Goal: Task Accomplishment & Management: Complete application form

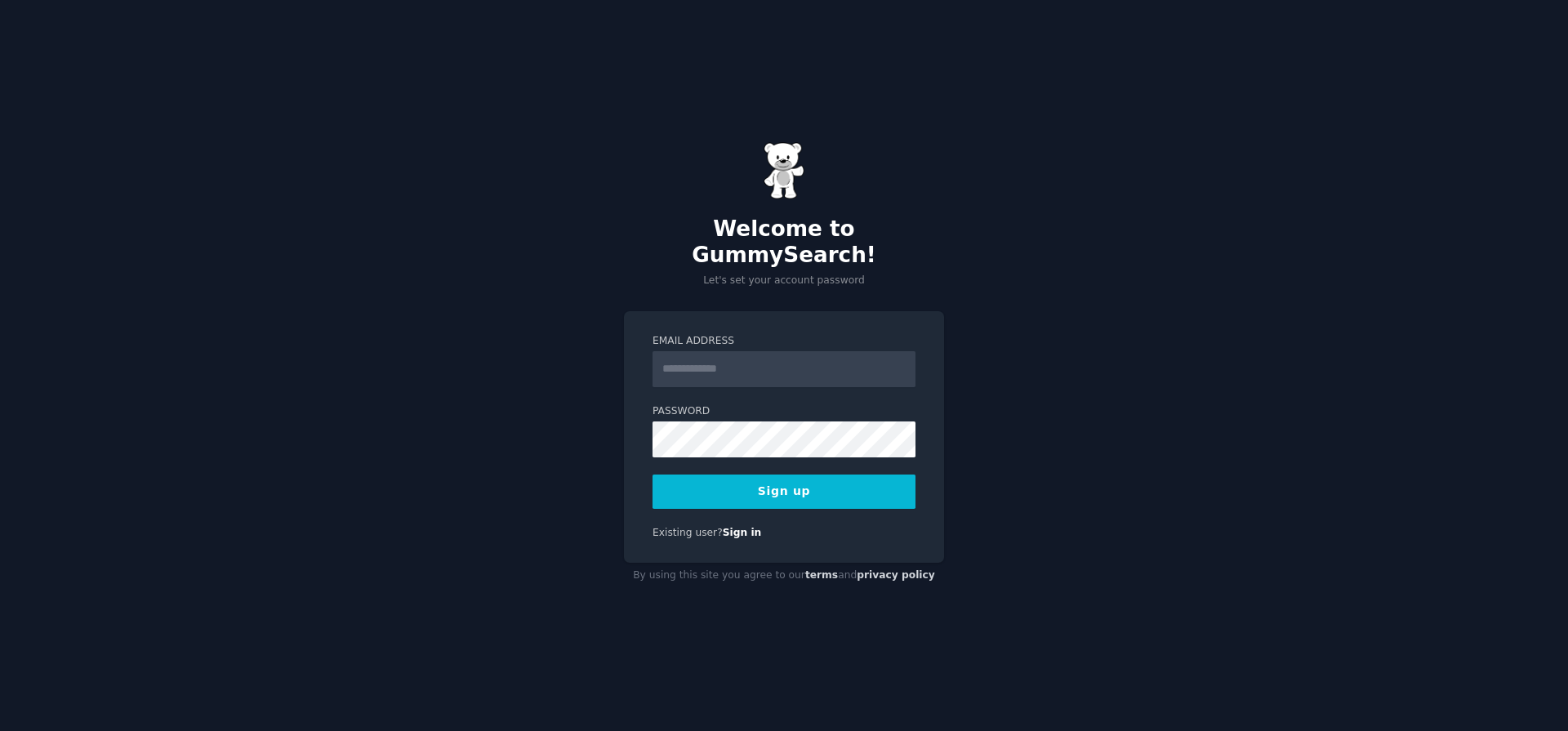
click at [780, 366] on input "Email Address" at bounding box center [784, 370] width 263 height 36
type input "**********"
click at [787, 484] on button "Sign up" at bounding box center [784, 492] width 263 height 34
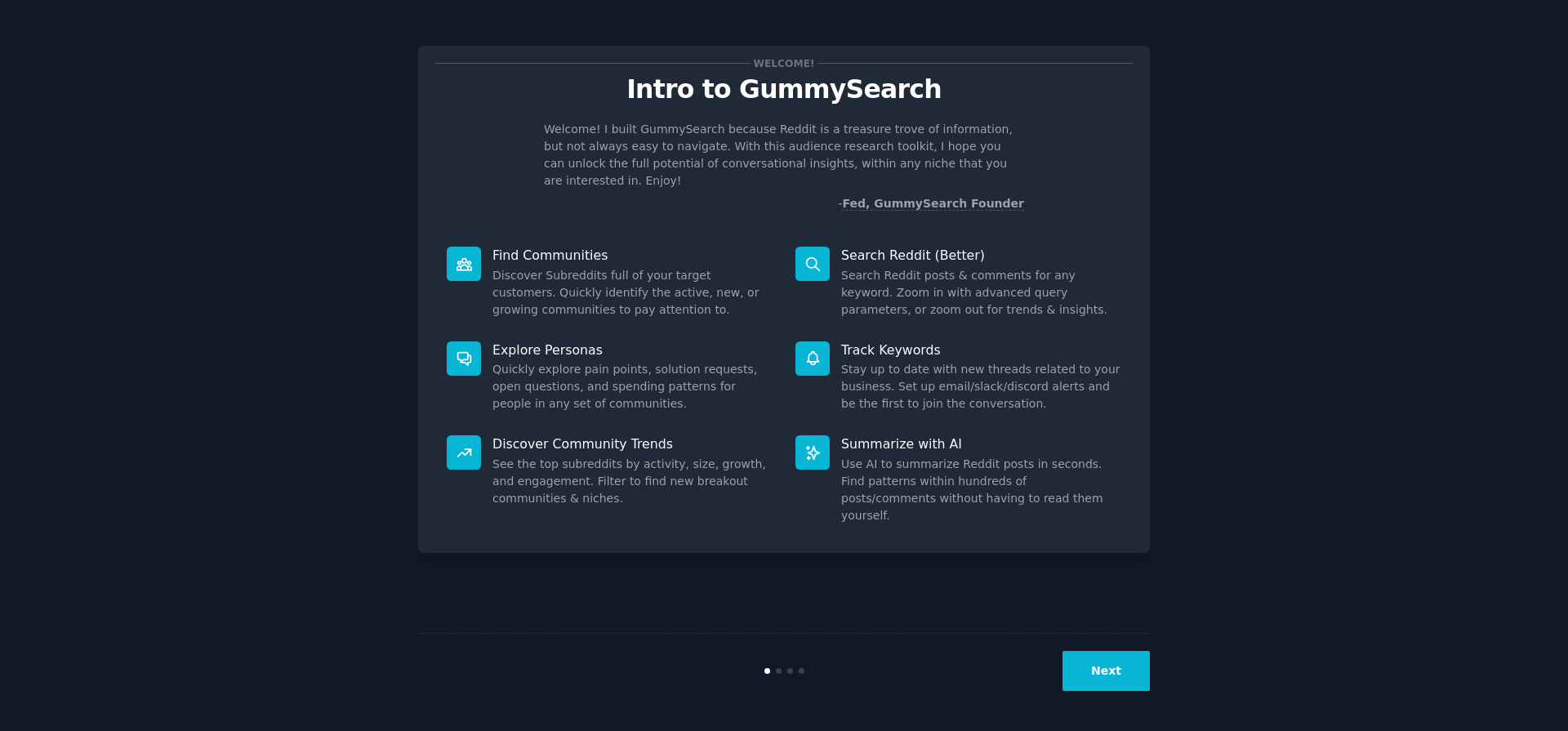
click at [1114, 669] on button "Next" at bounding box center [1106, 670] width 87 height 40
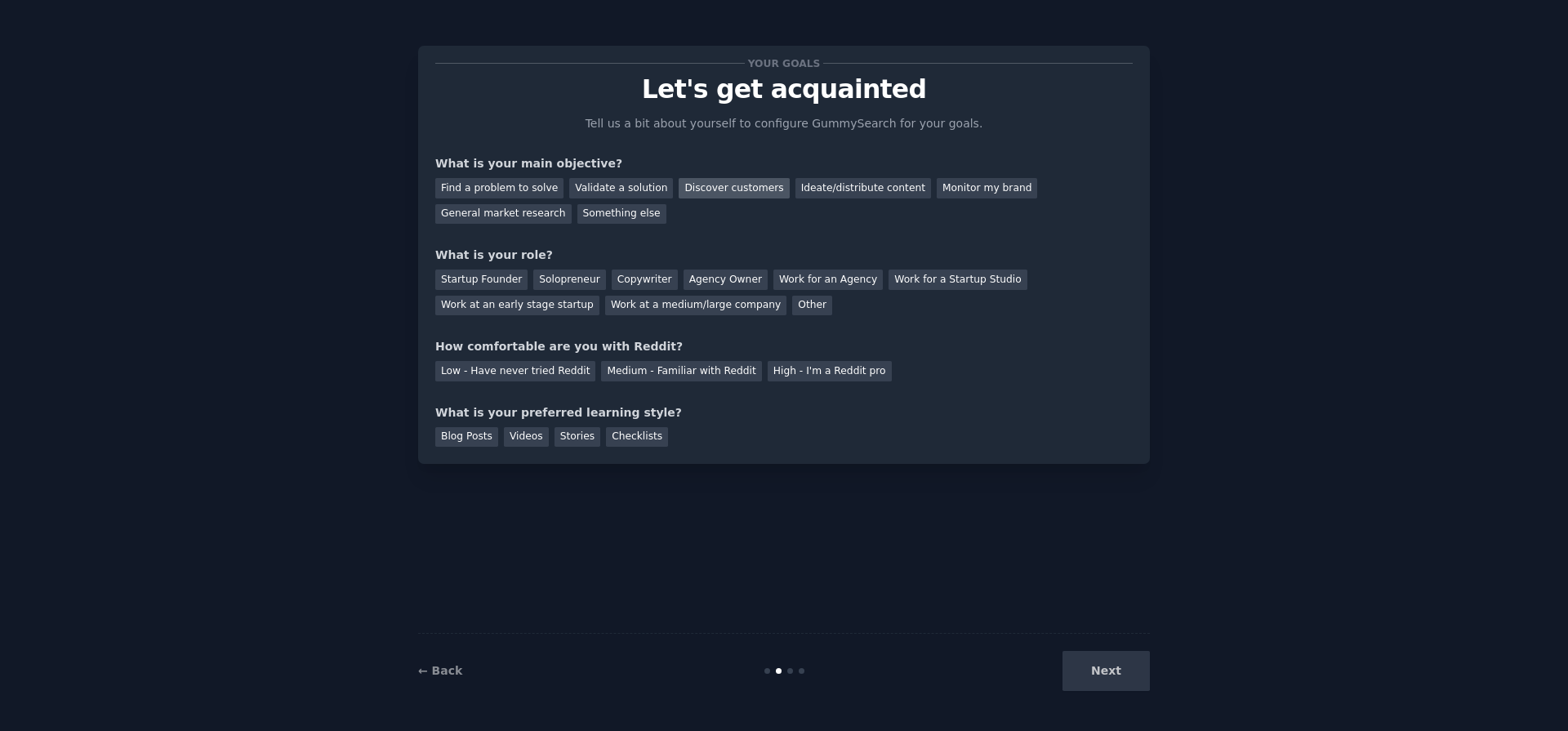
click at [745, 188] on div "Discover customers" at bounding box center [734, 188] width 111 height 21
click at [620, 184] on div "Validate a solution" at bounding box center [620, 188] width 103 height 21
click at [729, 178] on div "Discover customers" at bounding box center [734, 188] width 111 height 21
click at [575, 279] on div "Solopreneur" at bounding box center [569, 279] width 72 height 21
click at [534, 375] on div "Low - Have never tried Reddit" at bounding box center [515, 370] width 160 height 21
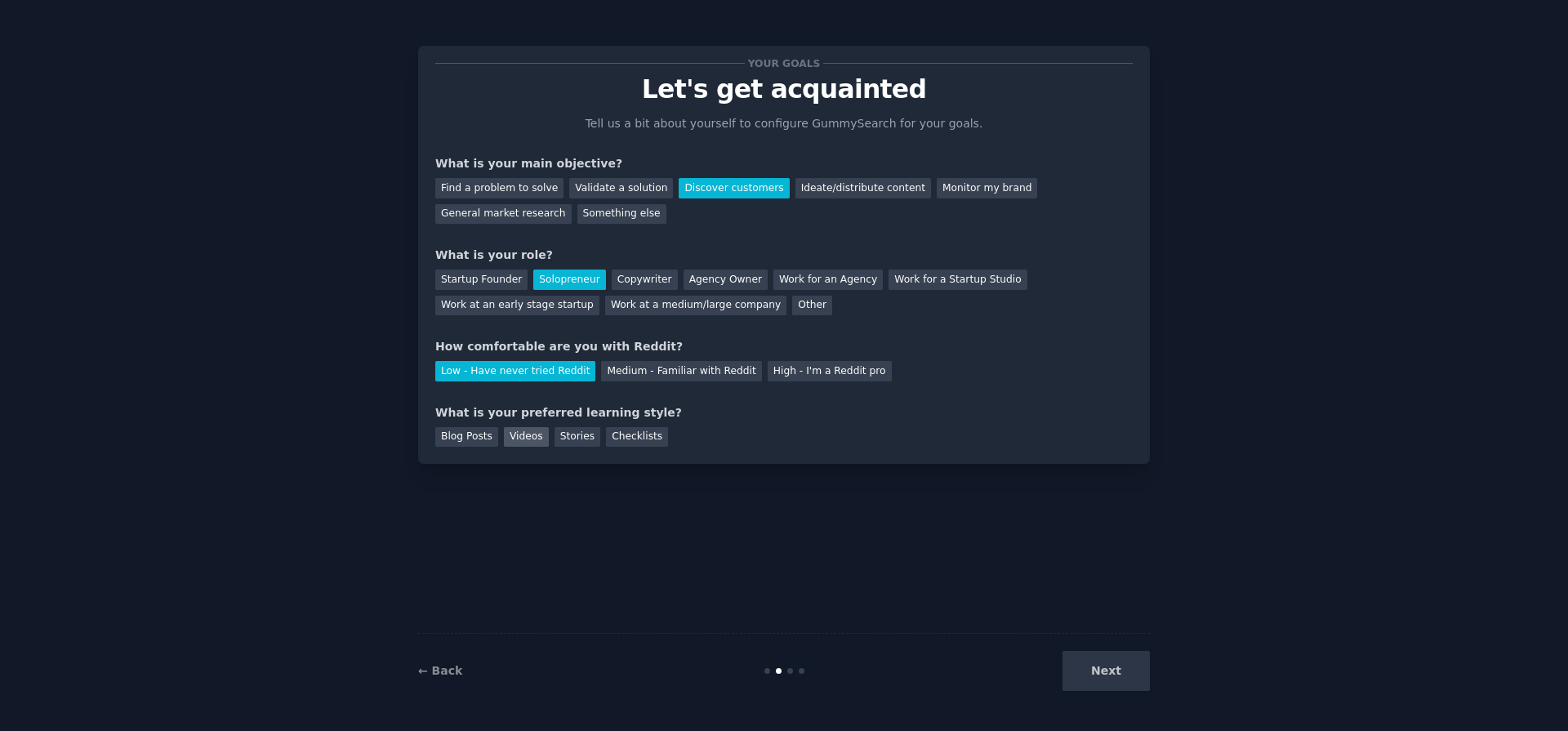
click at [522, 434] on div "Videos" at bounding box center [526, 437] width 45 height 21
click at [511, 218] on div "General market research" at bounding box center [503, 214] width 137 height 21
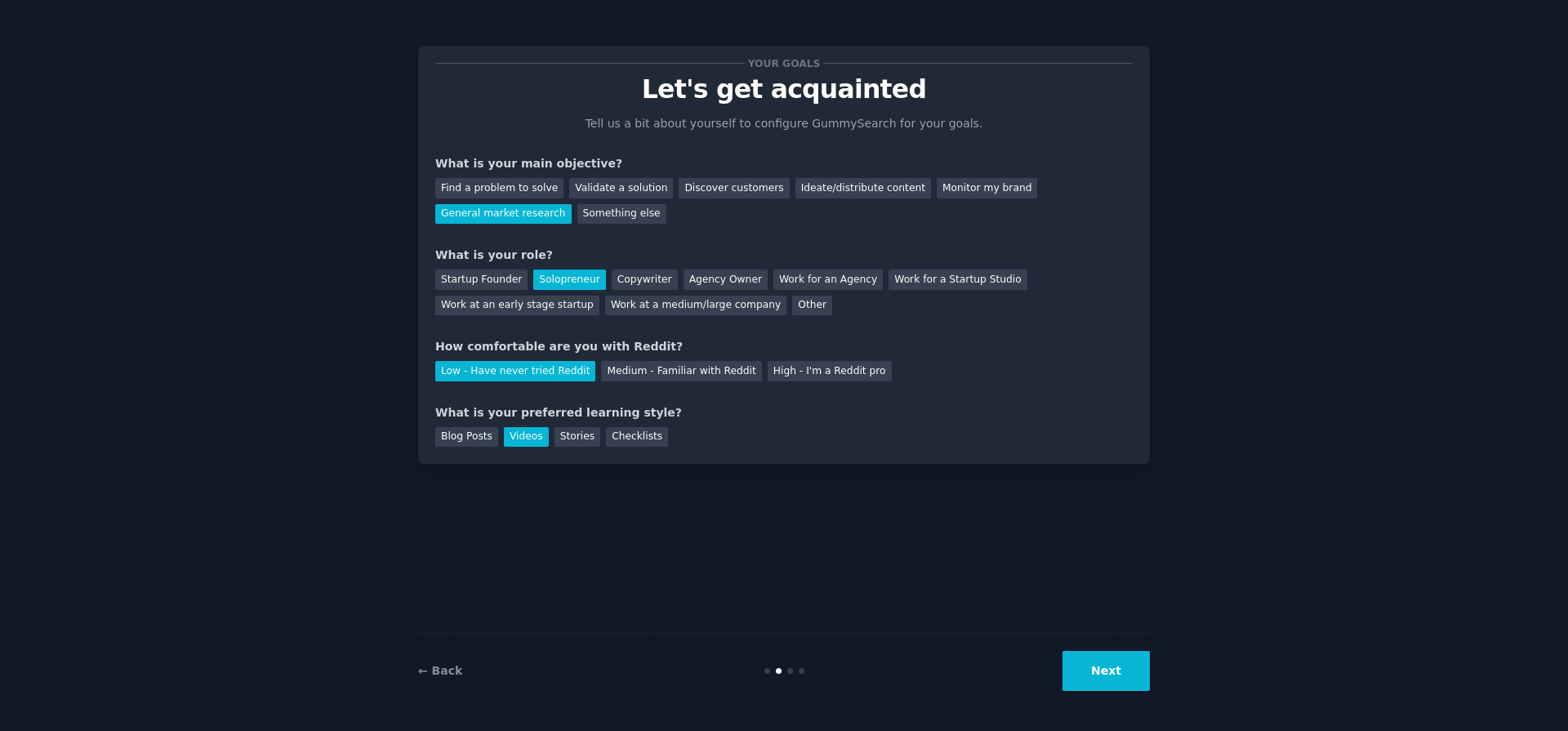
click at [1116, 659] on button "Next" at bounding box center [1106, 670] width 87 height 40
